Goal: Find specific page/section: Locate a particular part of the current website

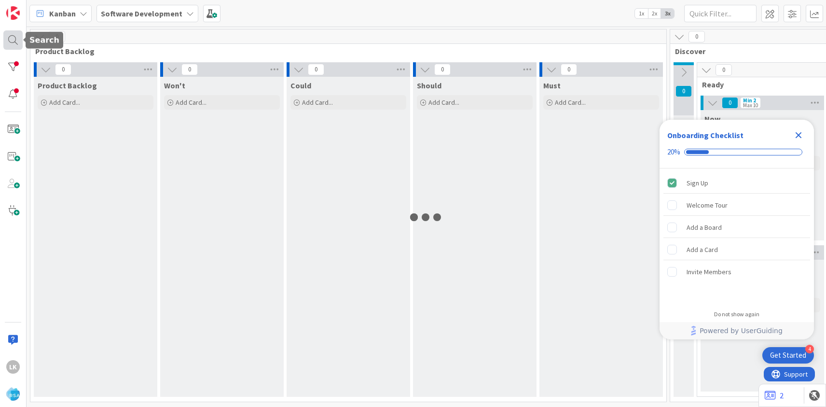
click at [11, 43] on div at bounding box center [12, 39] width 19 height 19
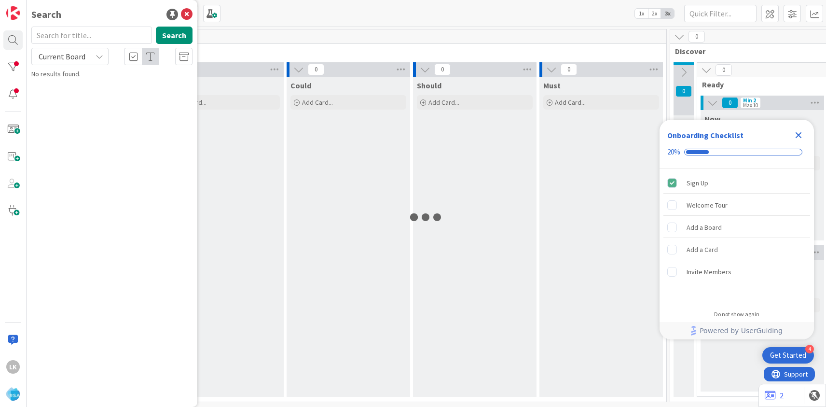
click at [63, 38] on input "text" at bounding box center [91, 35] width 121 height 17
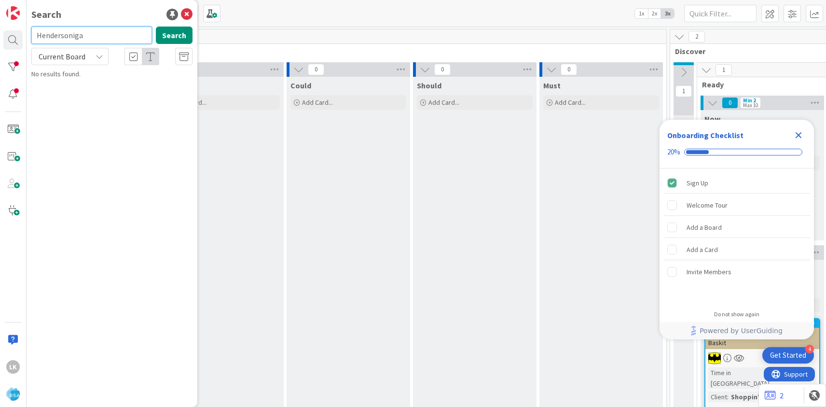
click at [81, 37] on input "Hendersoniga" at bounding box center [91, 35] width 121 height 17
type input "Henderson"
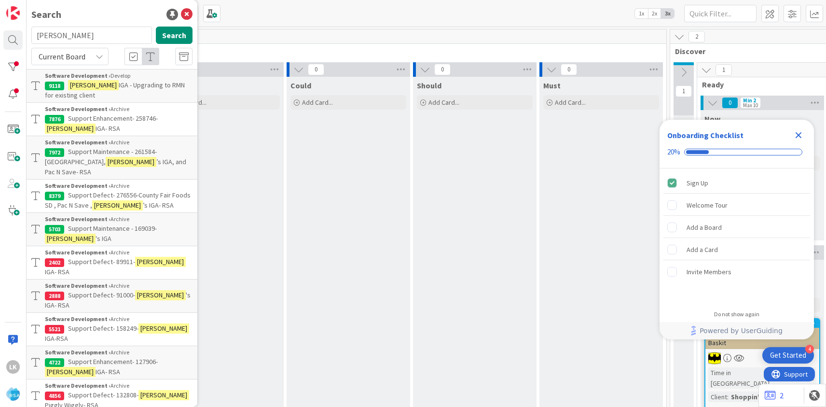
click at [119, 85] on span "IGA - Upgrading to RMN for existing client" at bounding box center [115, 90] width 140 height 19
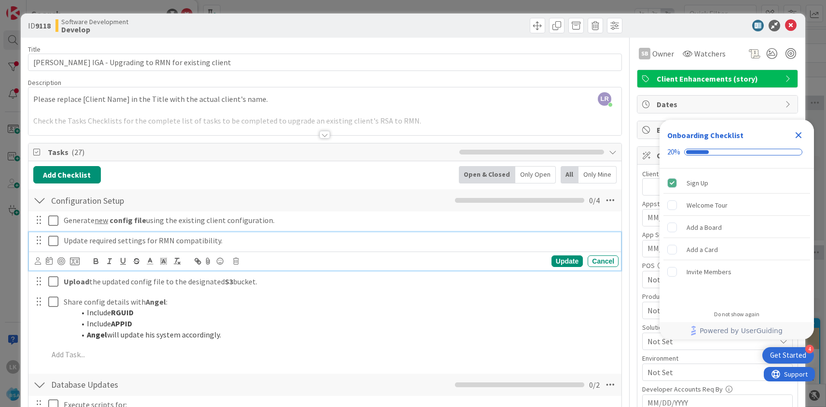
click at [351, 236] on p "Update required settings for RMN compatibility." at bounding box center [339, 240] width 551 height 11
click at [793, 25] on icon at bounding box center [791, 26] width 12 height 12
